Goal: Task Accomplishment & Management: Complete application form

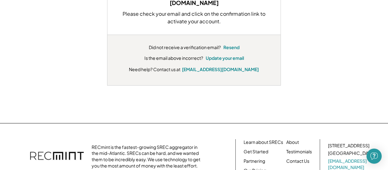
scroll to position [32, 0]
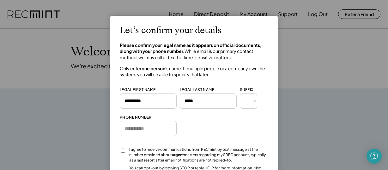
scroll to position [32, 0]
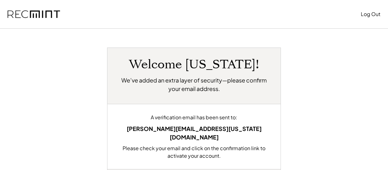
click at [172, 93] on h2 "We’ve added an extra layer of security—please confirm your email address." at bounding box center [194, 84] width 154 height 17
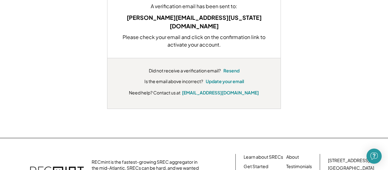
scroll to position [63, 0]
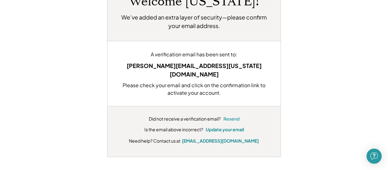
click at [234, 116] on button "Resend" at bounding box center [231, 119] width 16 height 6
